Goal: Transaction & Acquisition: Purchase product/service

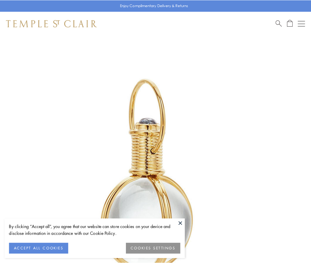
scroll to position [155, 0]
